Goal: Information Seeking & Learning: Learn about a topic

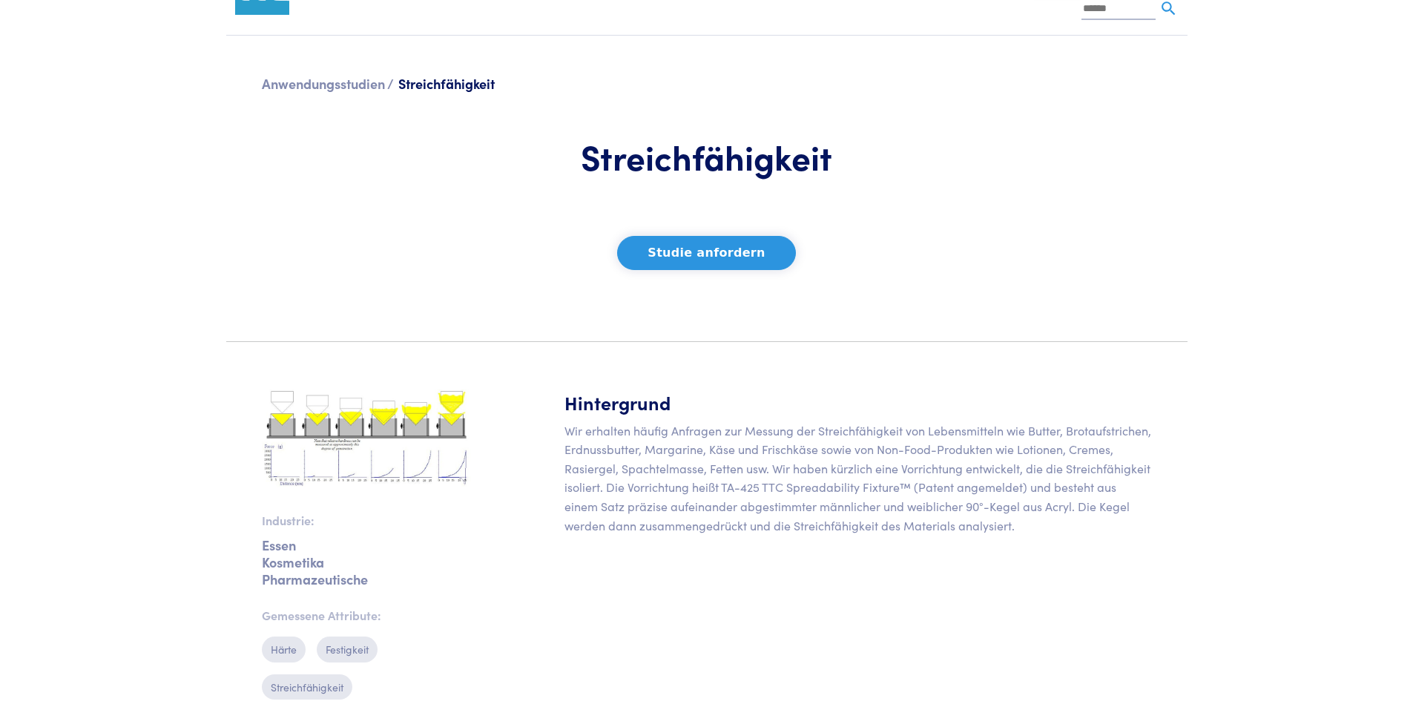
scroll to position [134, 0]
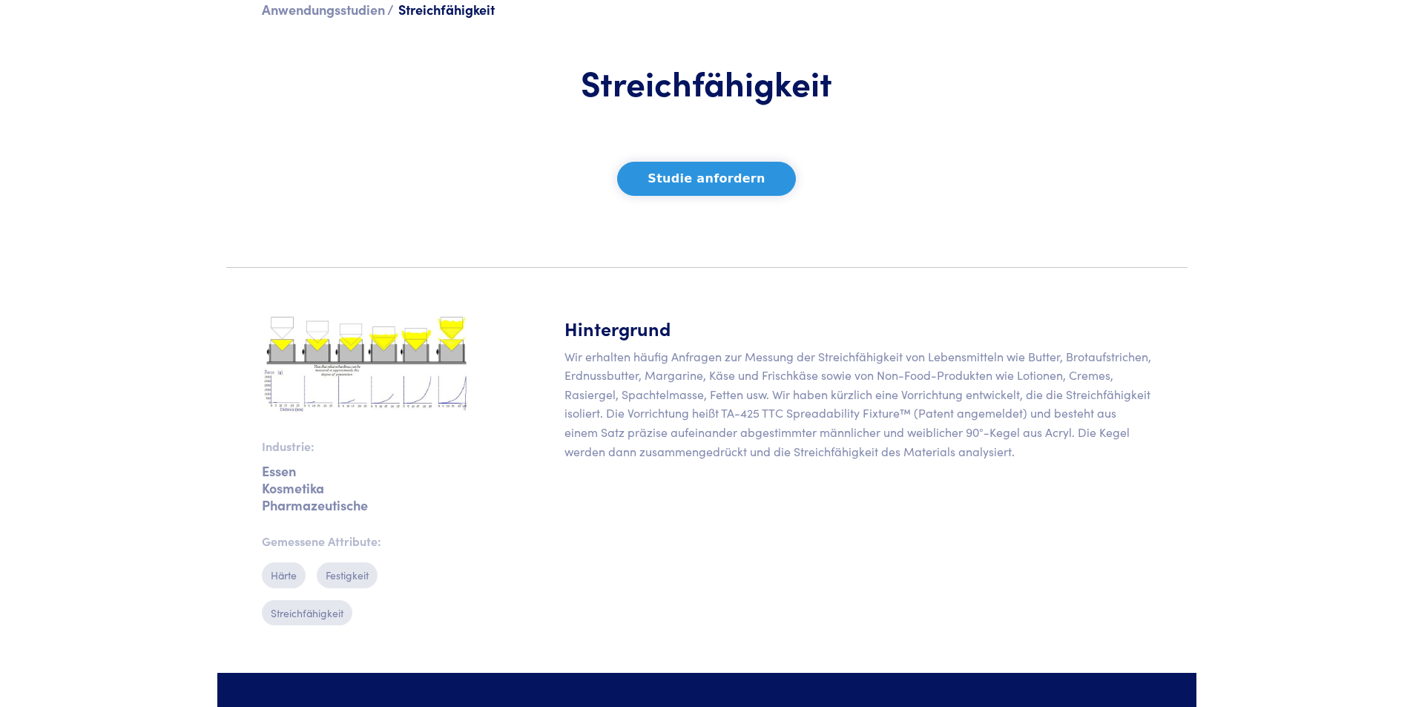
click at [392, 341] on img at bounding box center [366, 364] width 209 height 99
click at [400, 338] on img at bounding box center [366, 364] width 209 height 99
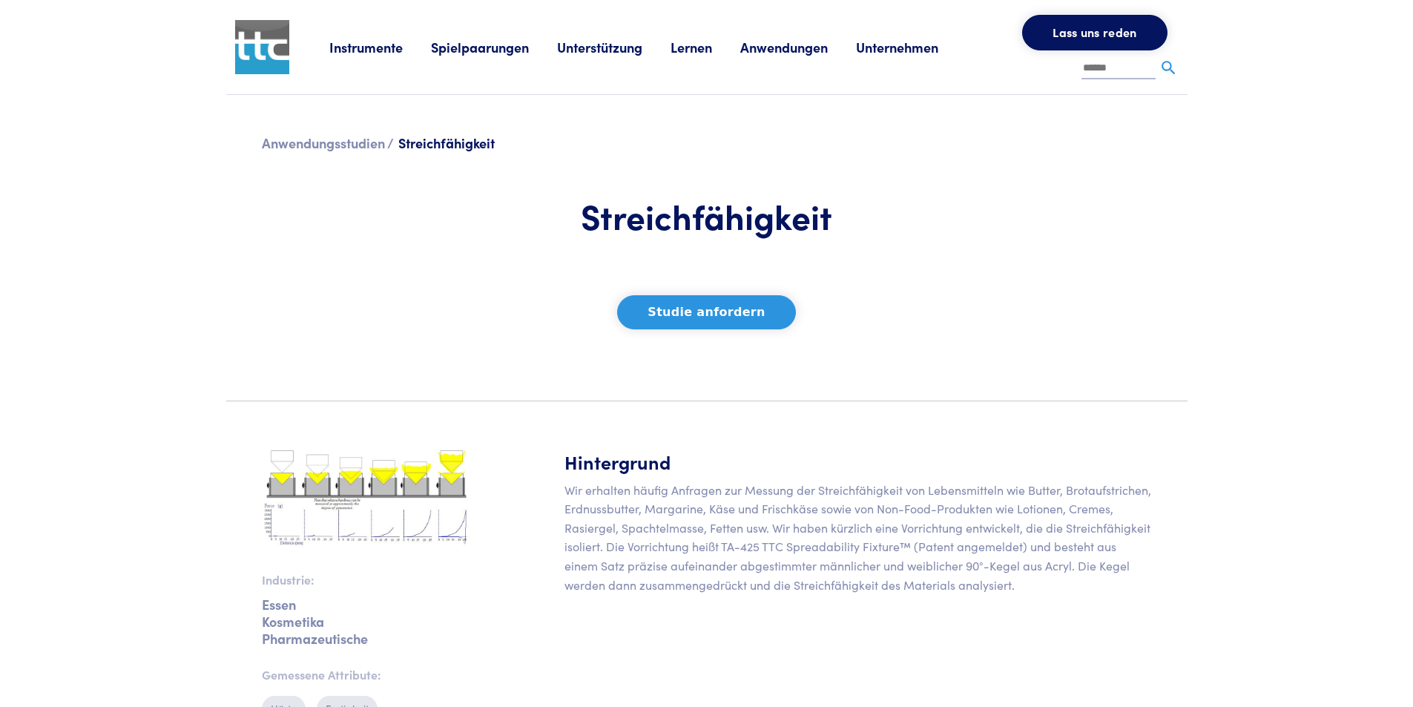
click at [349, 50] on font "Instrumente" at bounding box center [365, 47] width 73 height 19
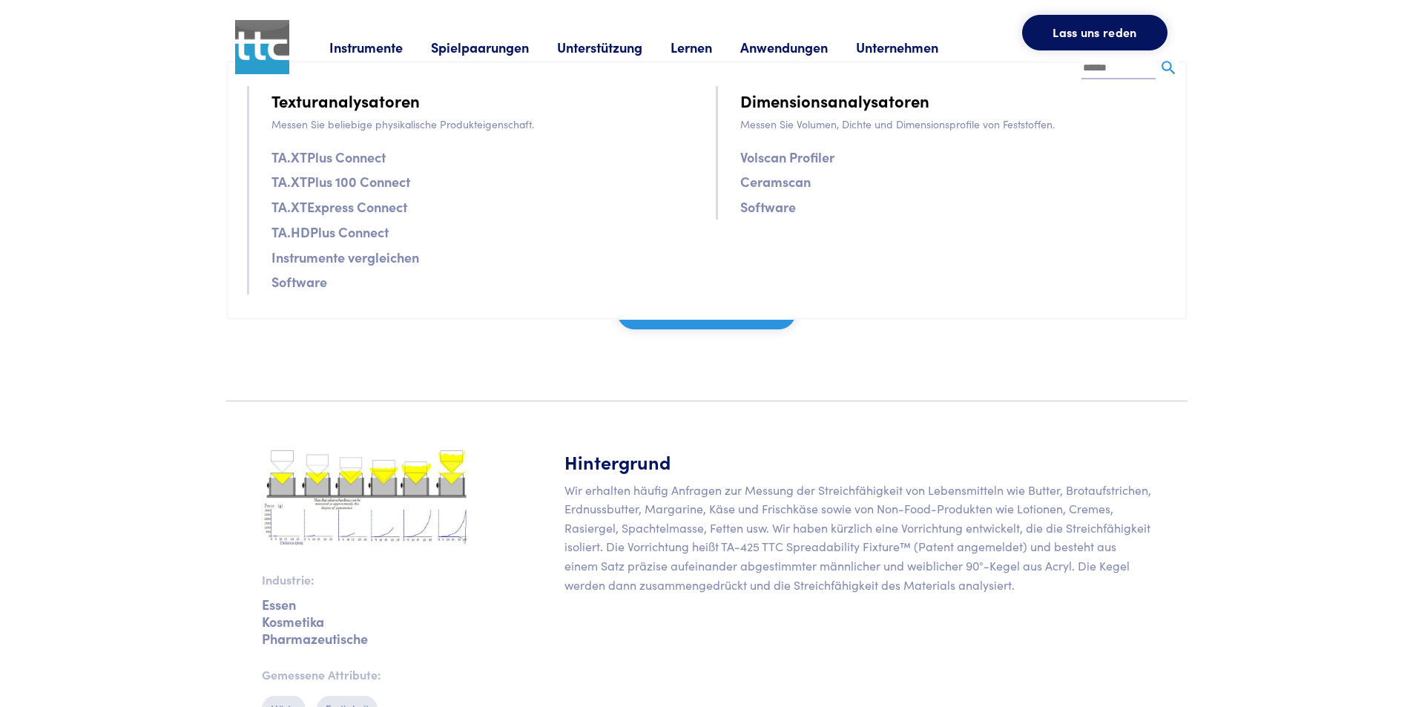
click at [423, 339] on section "Anwendungsstudien / Streichfähigkeit Streichfähigkeit Studie anfordern" at bounding box center [706, 242] width 979 height 294
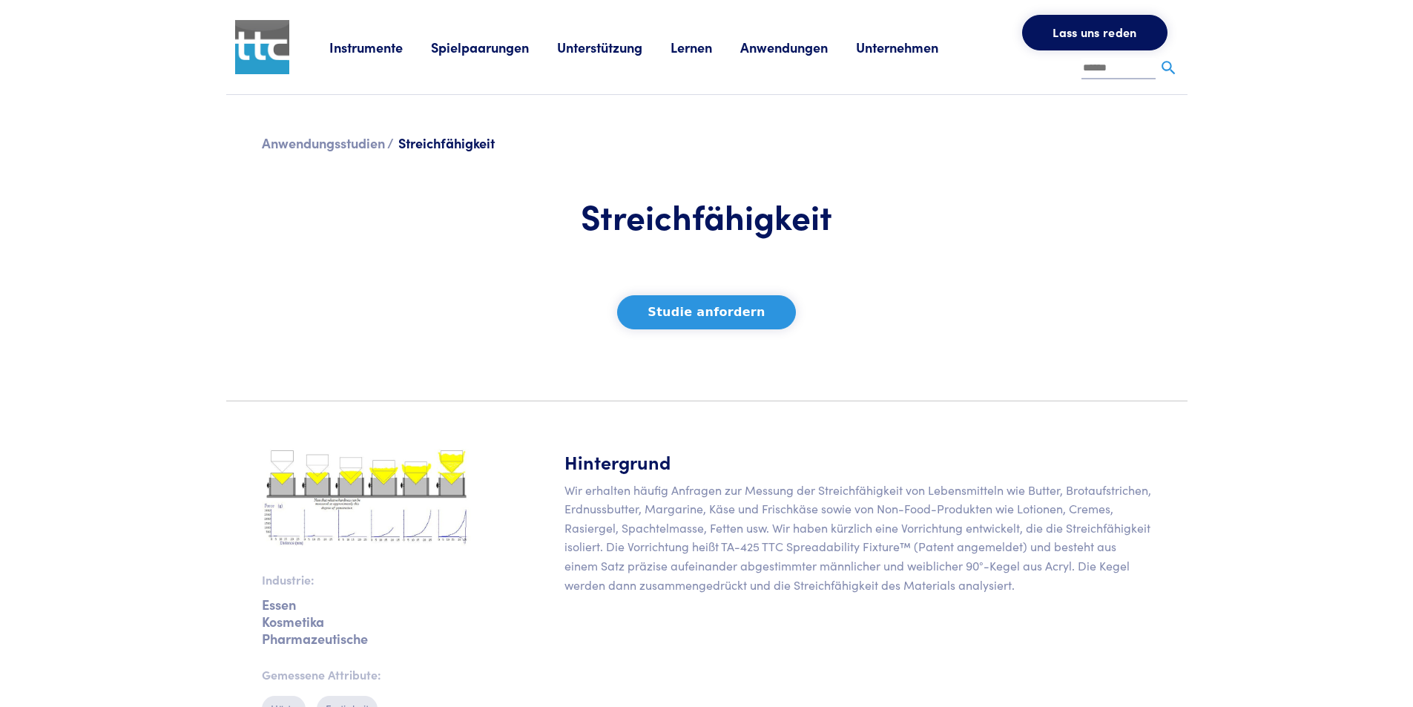
click at [391, 64] on div "Instrumente Texturanalysatoren Messen Sie beliebige physikalische Produkteigens…" at bounding box center [753, 47] width 849 height 94
click at [389, 56] on li "Instrumente Texturanalysatoren Messen Sie beliebige physikalische Produkteigens…" at bounding box center [380, 47] width 102 height 22
click at [389, 45] on font "Instrumente" at bounding box center [365, 47] width 73 height 19
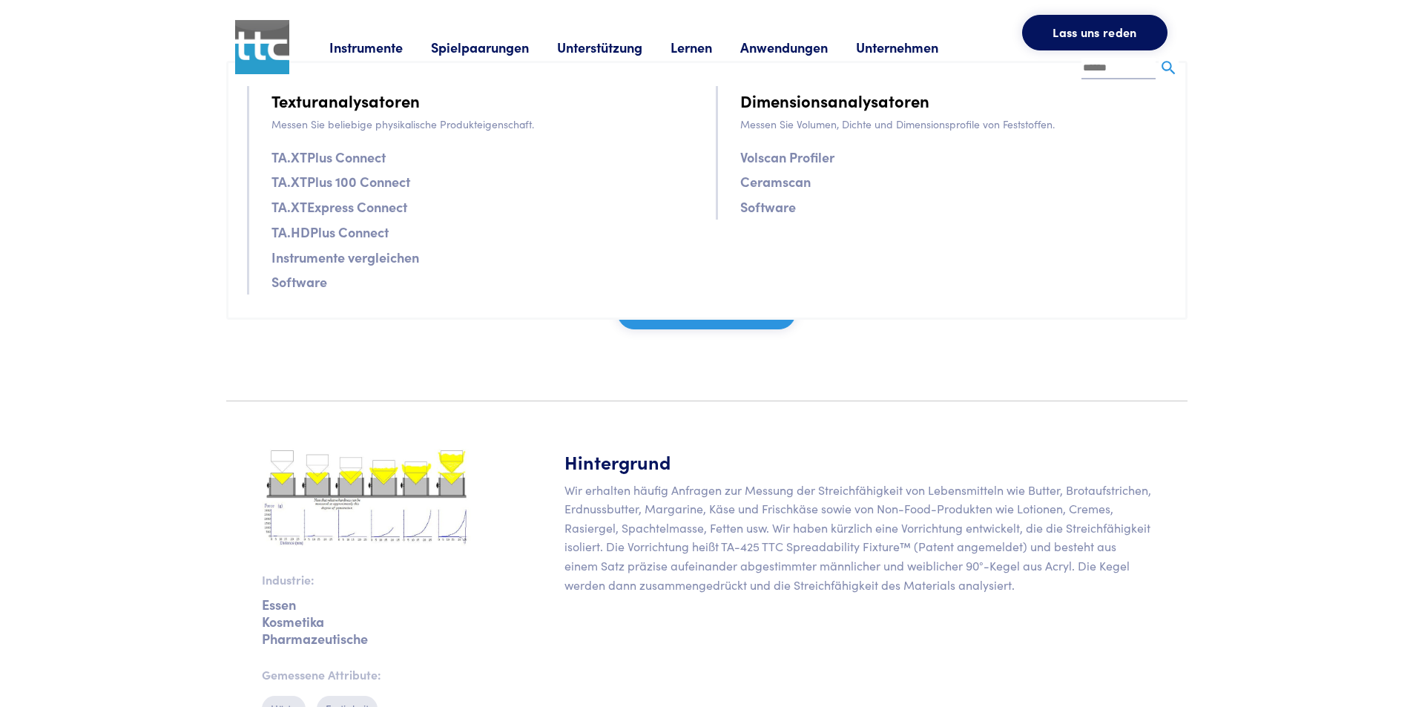
click at [393, 336] on section "Anwendungsstudien / Streichfähigkeit Streichfähigkeit Studie anfordern" at bounding box center [706, 242] width 979 height 294
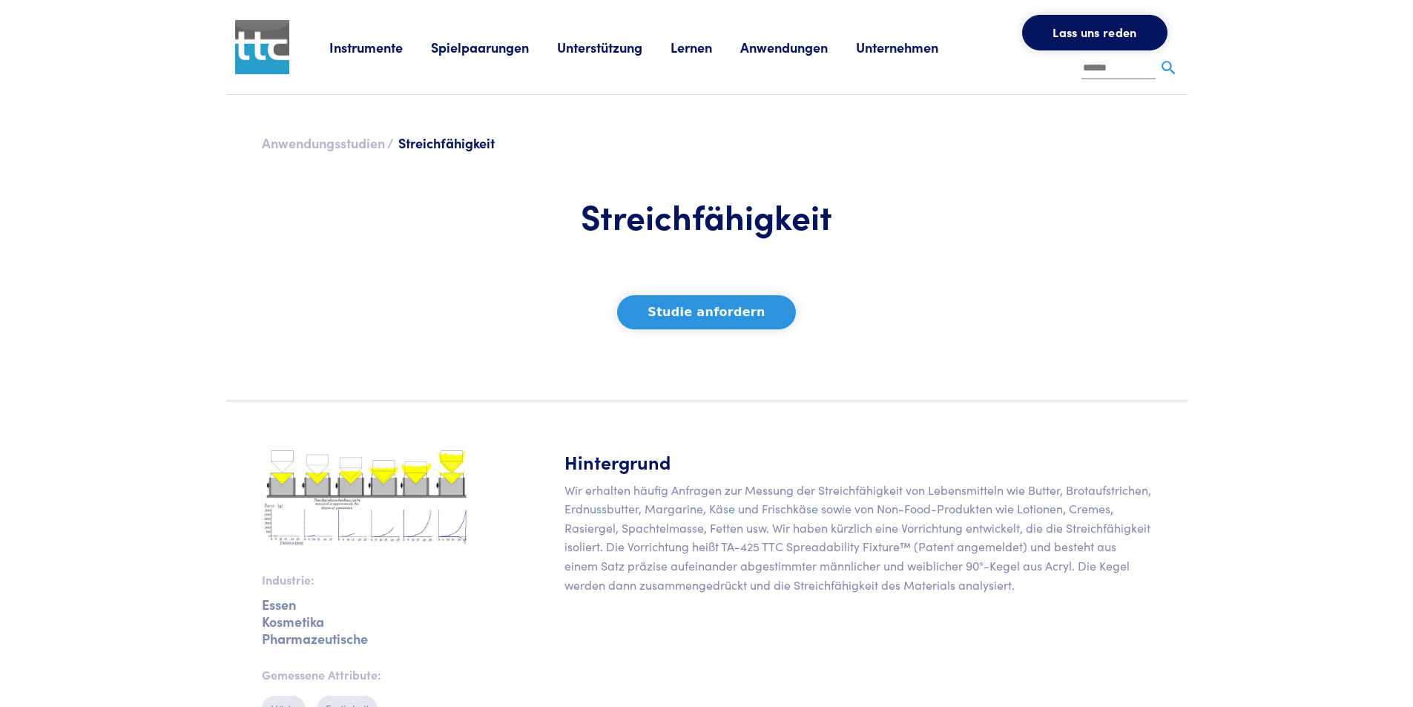
click at [345, 150] on font "Anwendungsstudien /" at bounding box center [328, 143] width 132 height 19
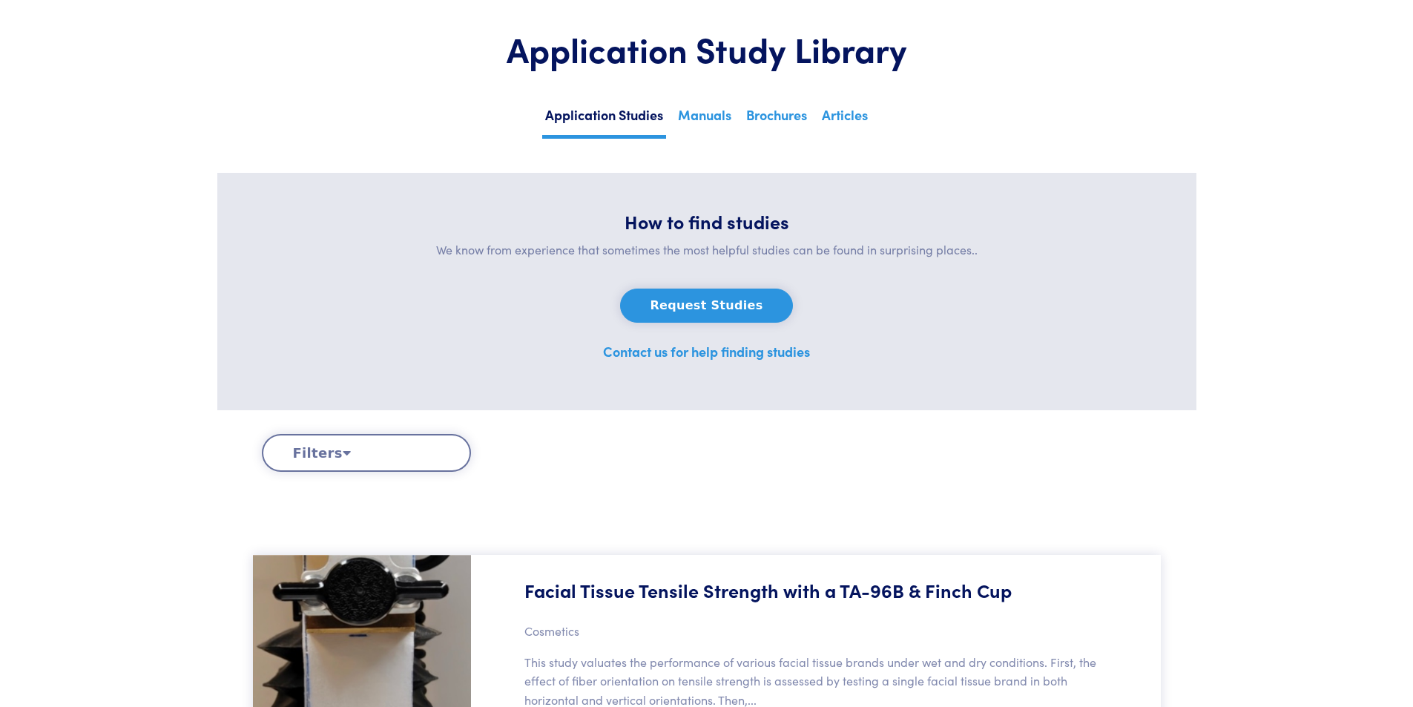
scroll to position [371, 0]
